Goal: Check status: Check status

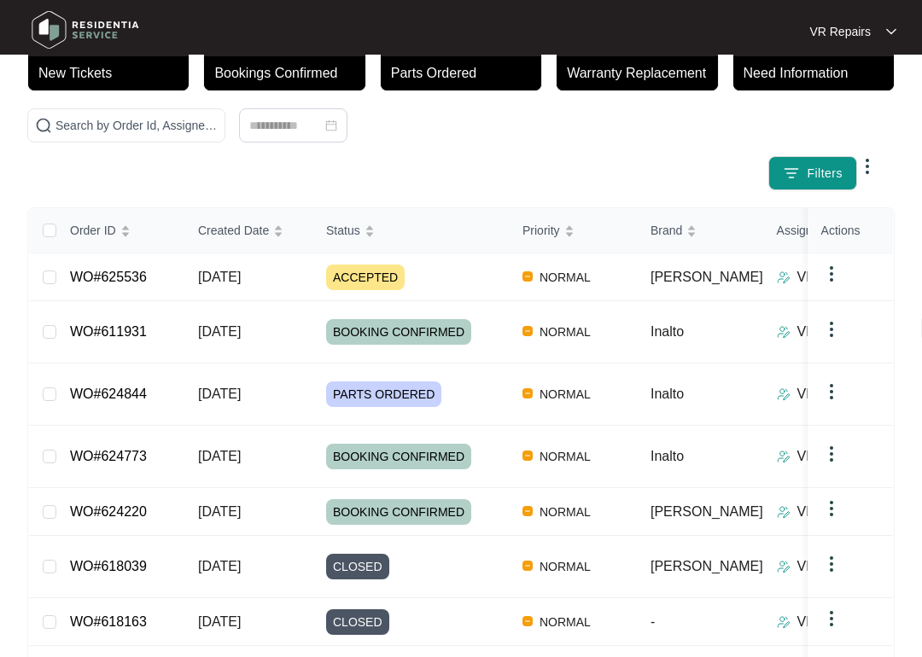
scroll to position [123, 0]
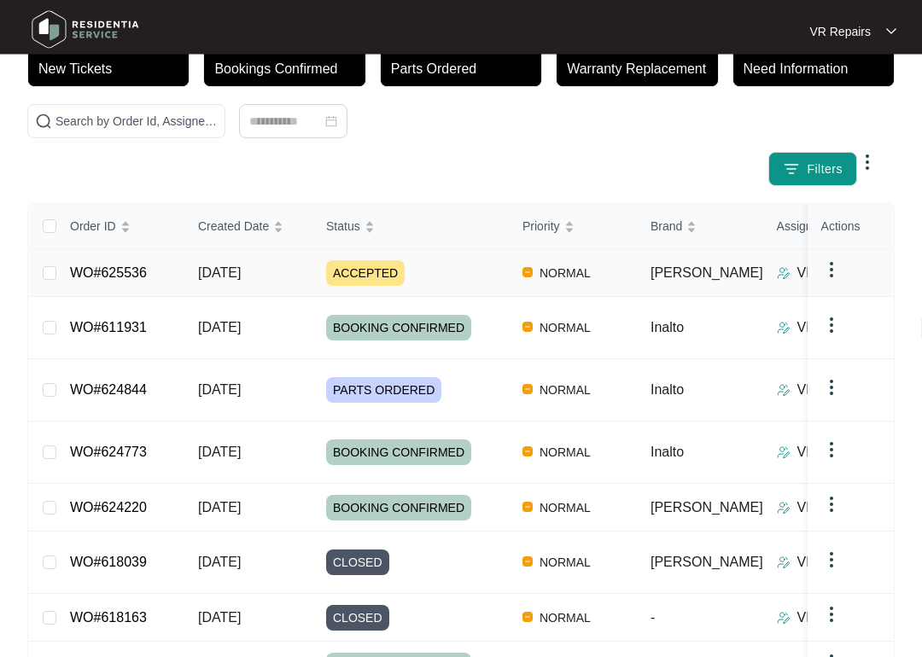
click at [147, 271] on link "WO#625536" at bounding box center [108, 273] width 77 height 15
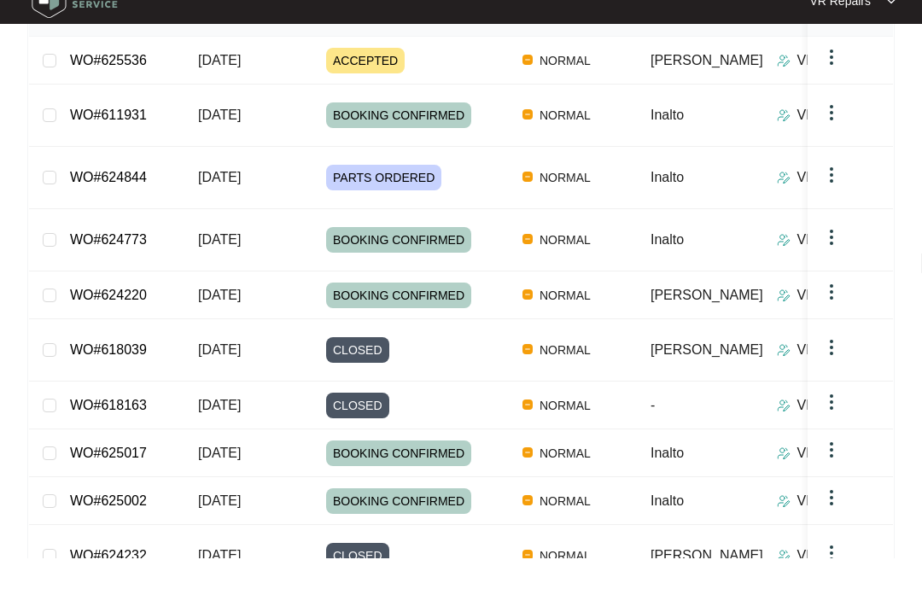
scroll to position [336, 0]
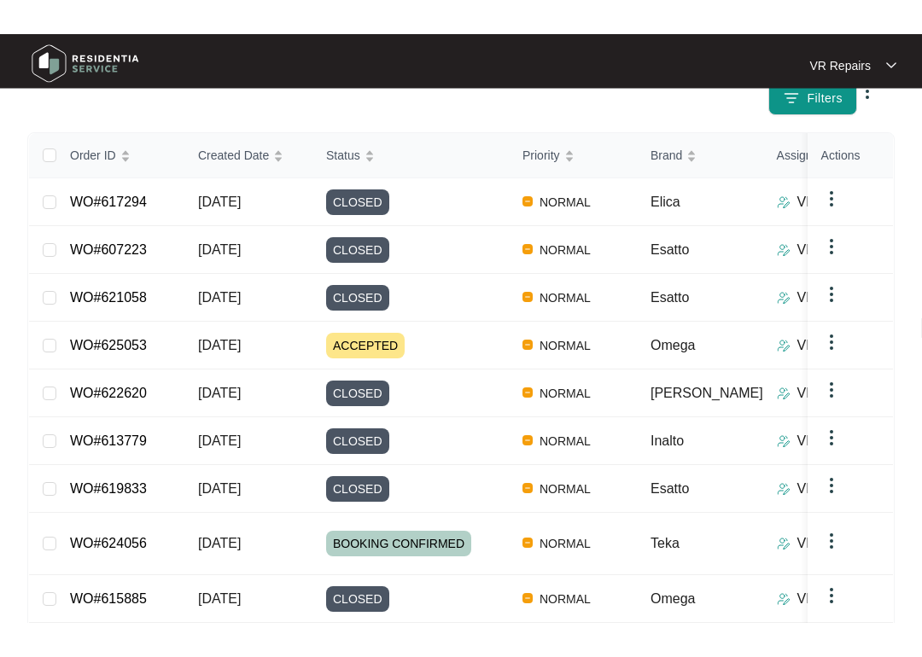
scroll to position [268, 0]
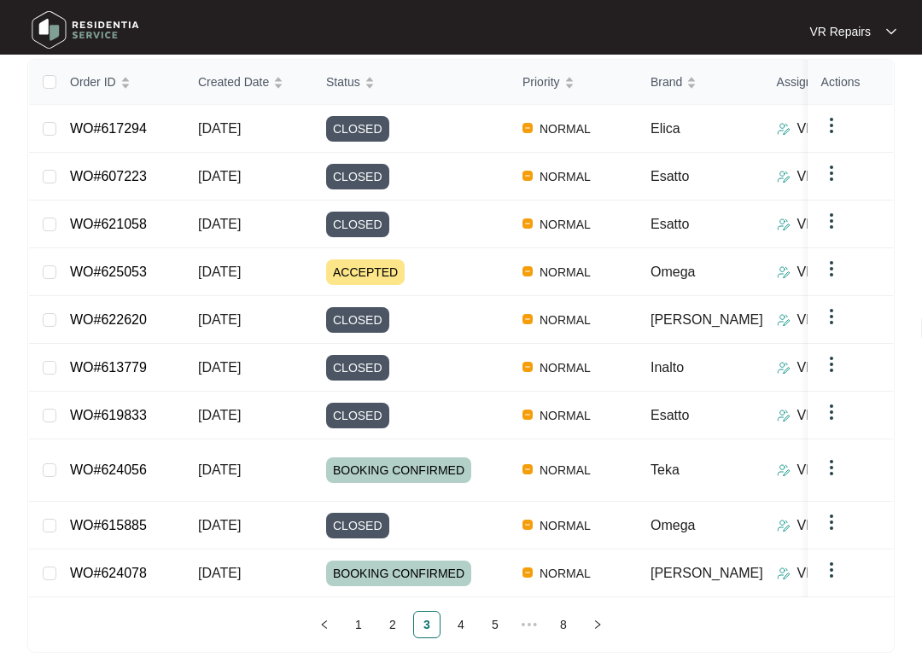
click at [470, 588] on link "4" at bounding box center [461, 625] width 26 height 26
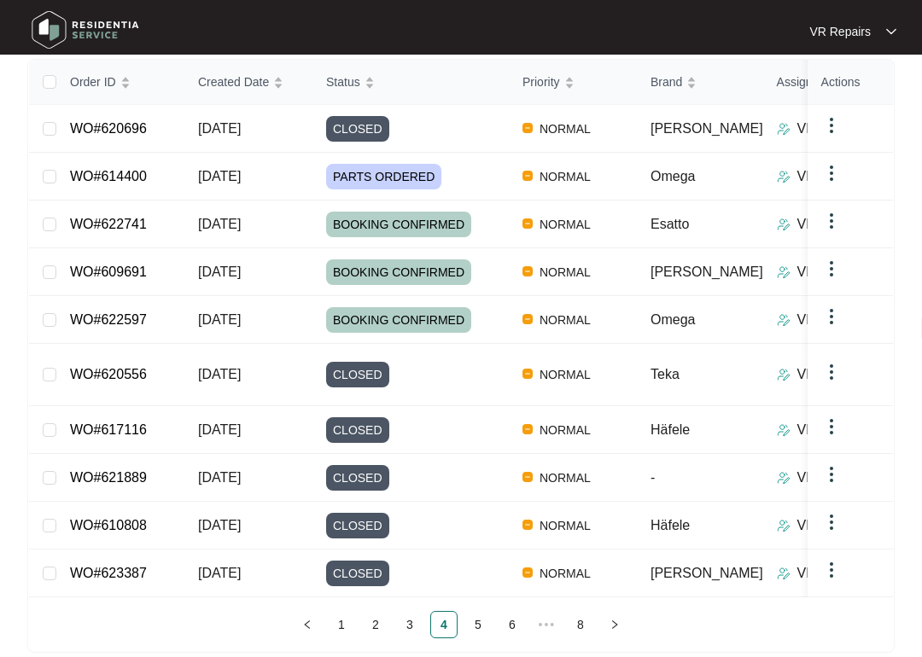
click at [378, 588] on link "2" at bounding box center [376, 625] width 26 height 26
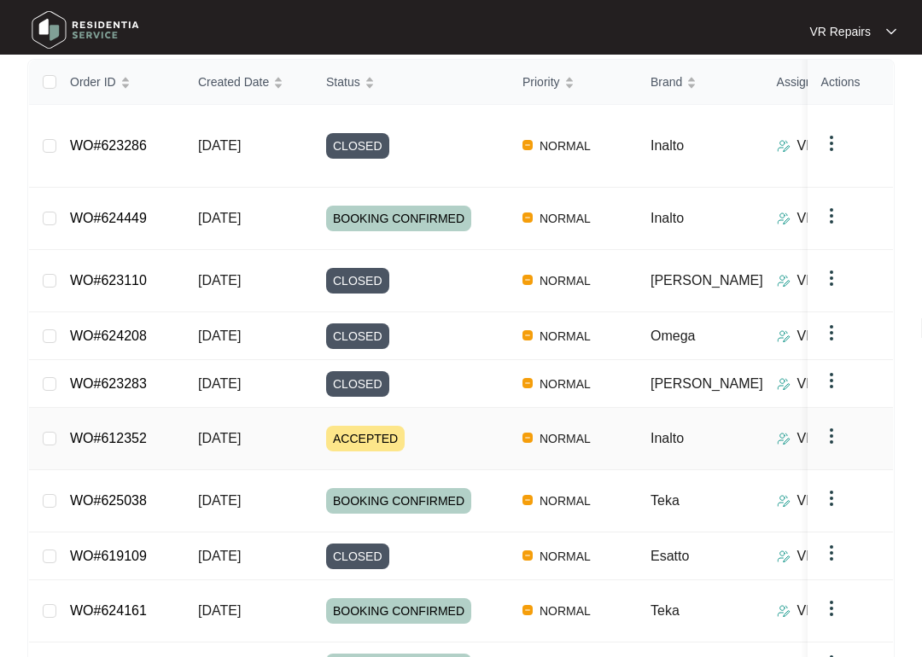
click at [147, 431] on link "WO#612352" at bounding box center [108, 438] width 77 height 15
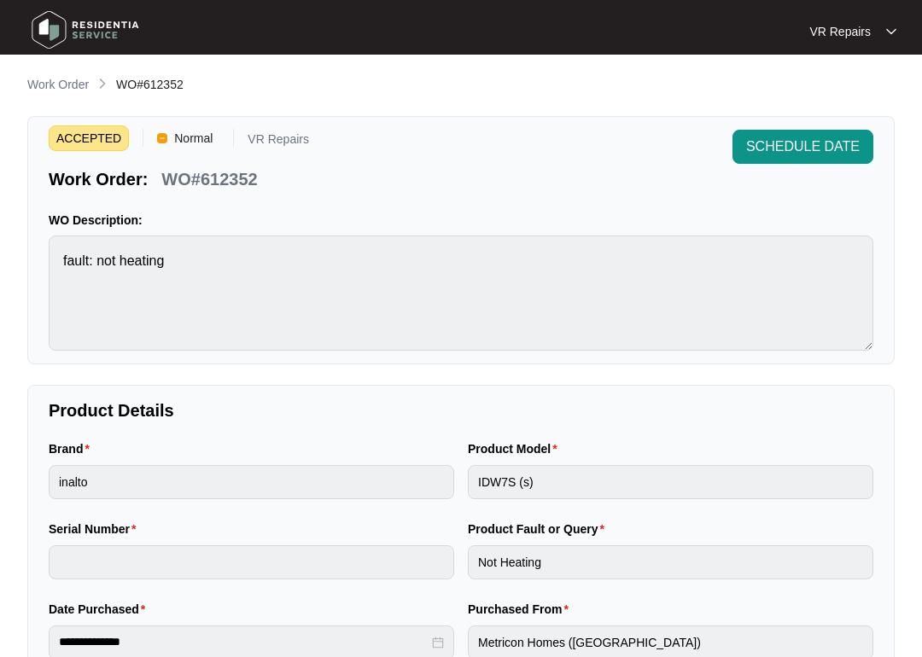
click at [46, 92] on p "Work Order" at bounding box center [57, 84] width 61 height 17
